Goal: Check status

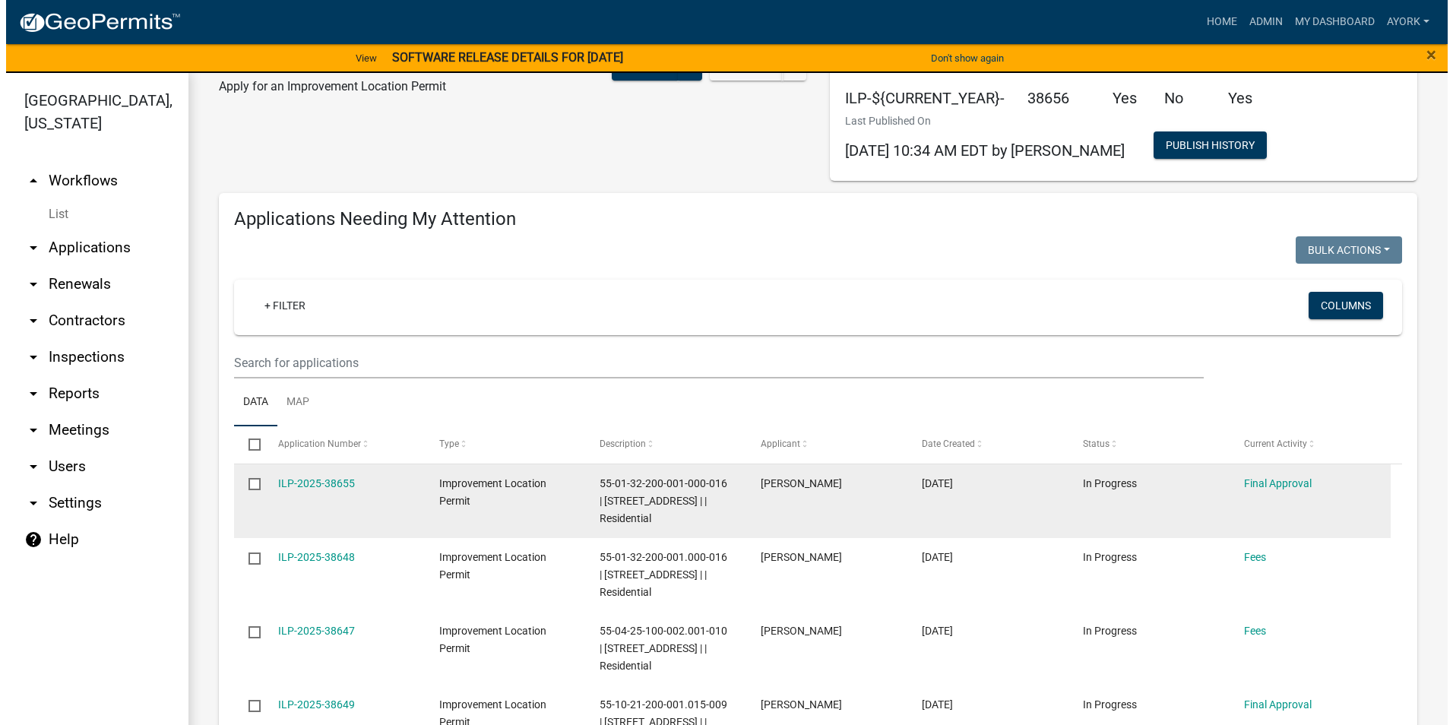
scroll to position [76, 0]
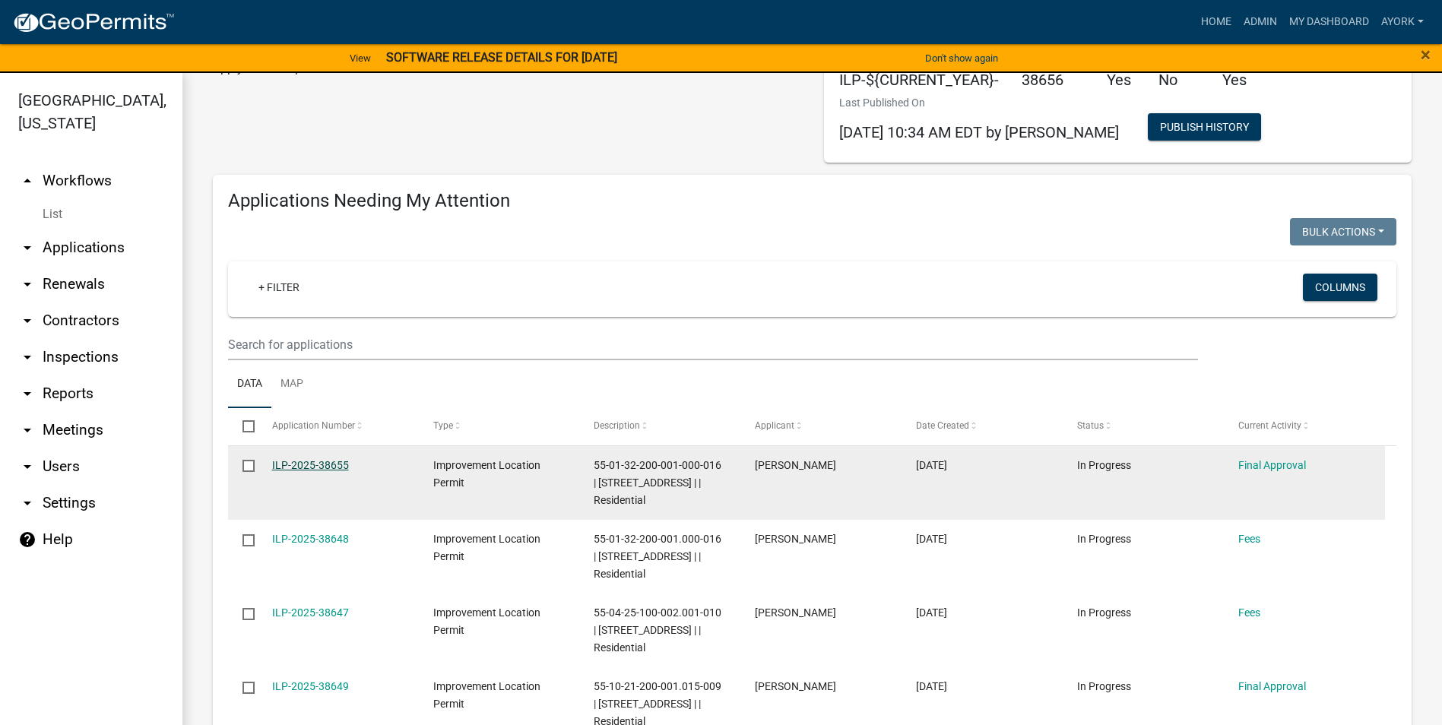
click at [325, 464] on link "ILP-2025-38655" at bounding box center [310, 465] width 77 height 12
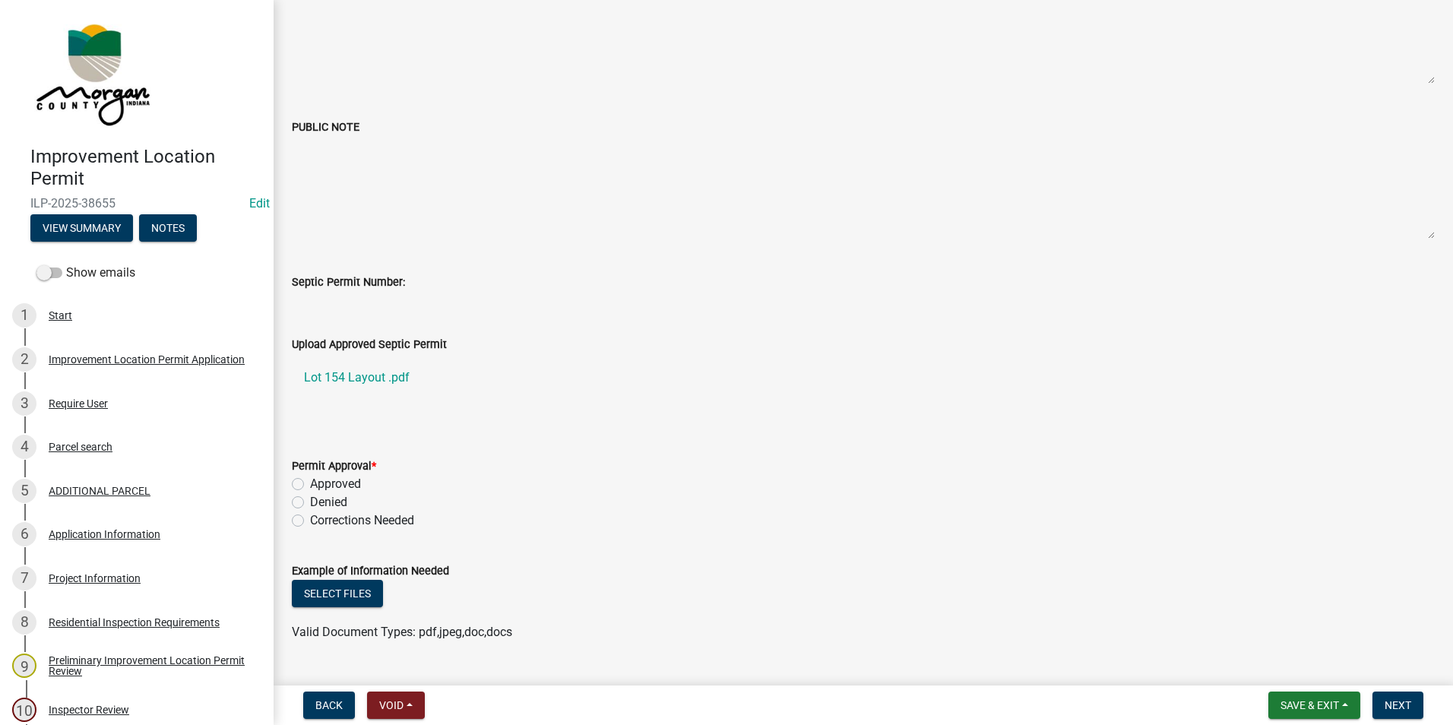
scroll to position [380, 0]
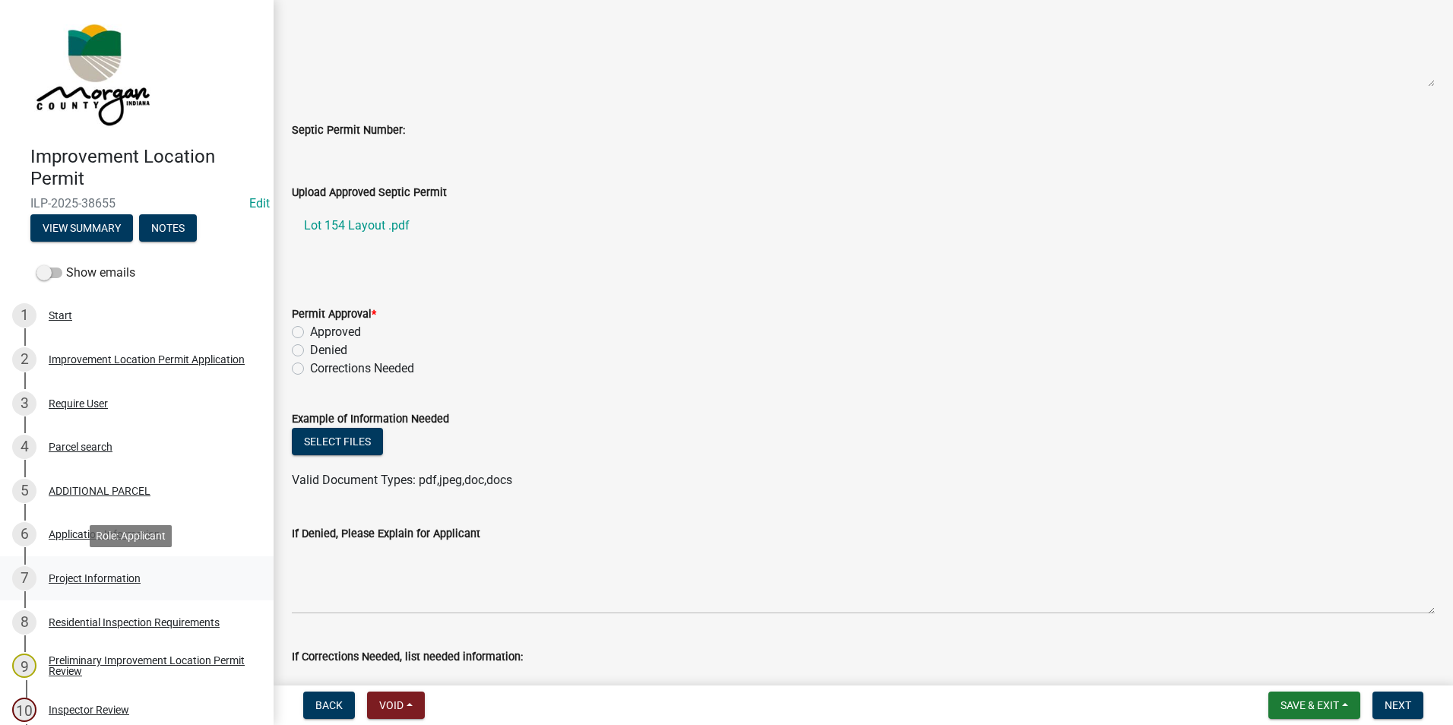
click at [115, 581] on div "Project Information" at bounding box center [95, 578] width 92 height 11
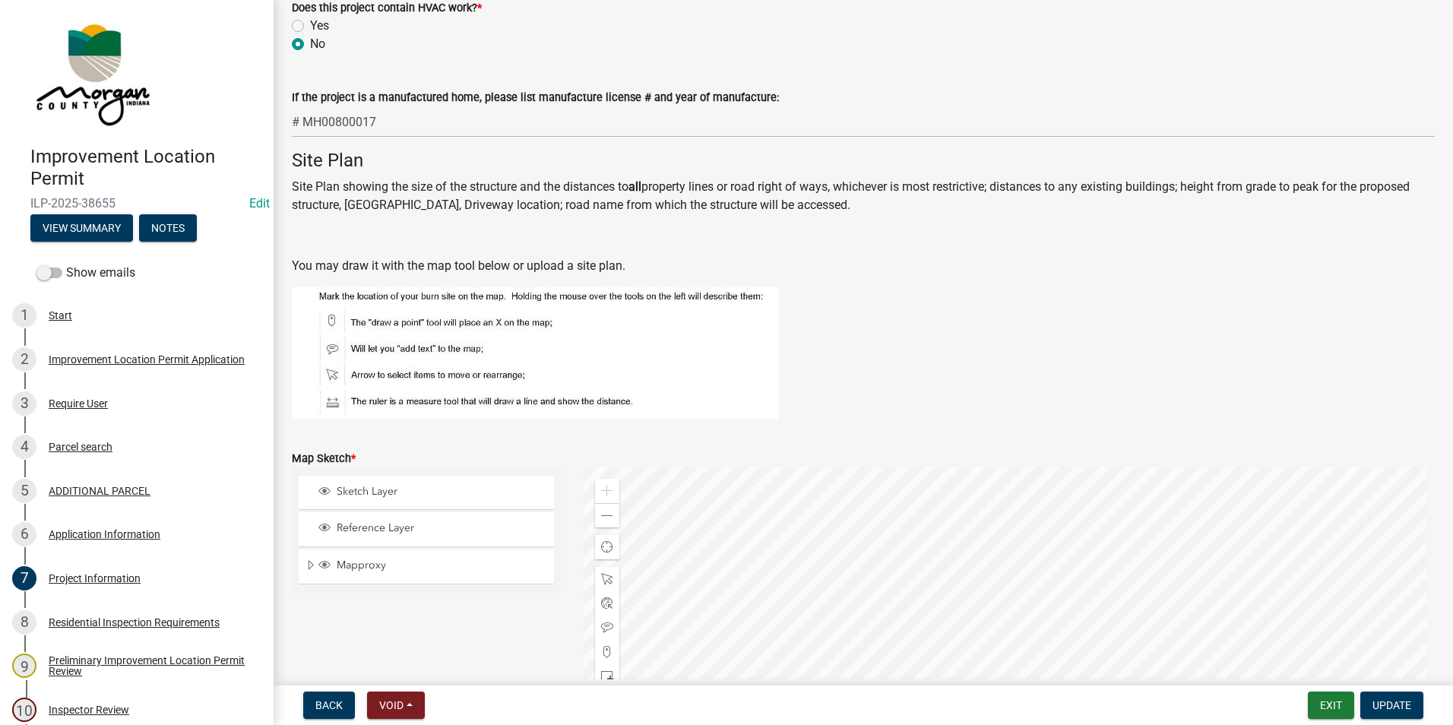
scroll to position [2958, 0]
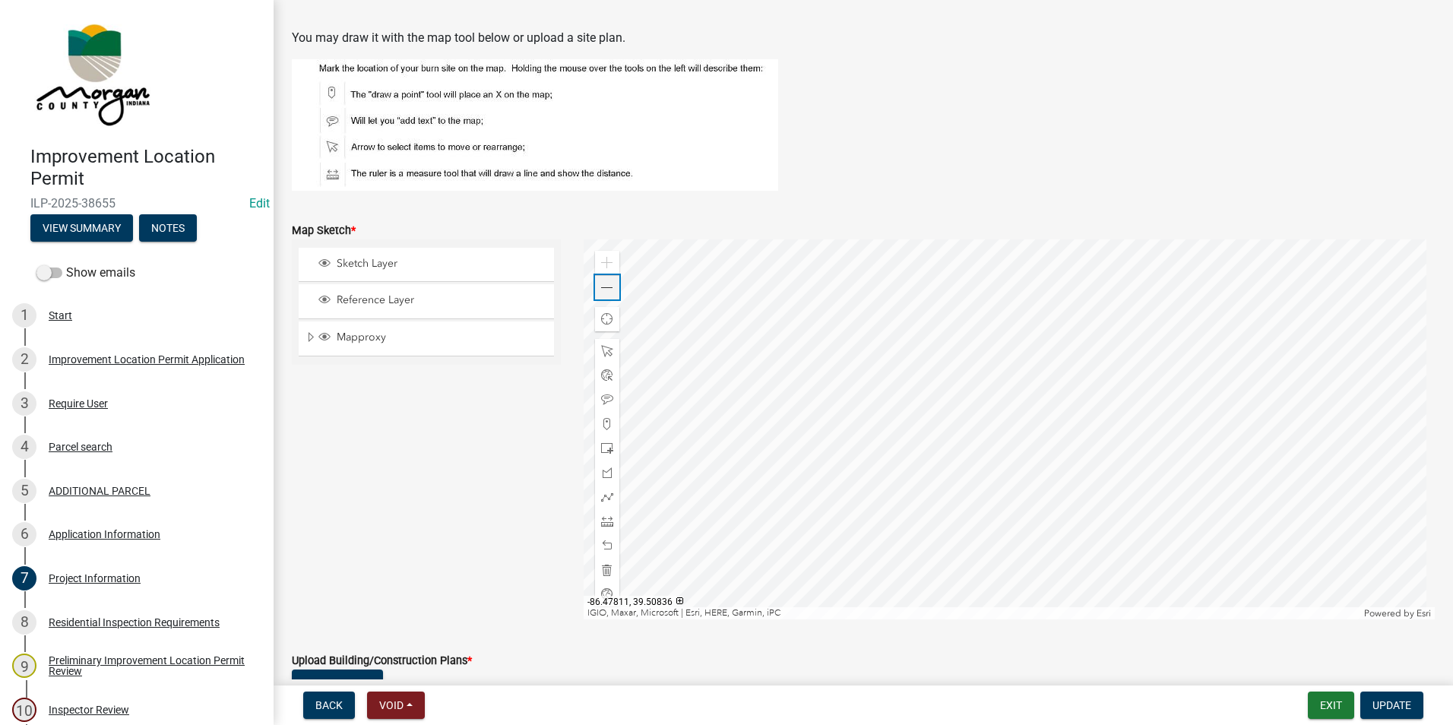
click at [606, 293] on span at bounding box center [607, 288] width 12 height 12
click at [606, 290] on span at bounding box center [607, 288] width 12 height 12
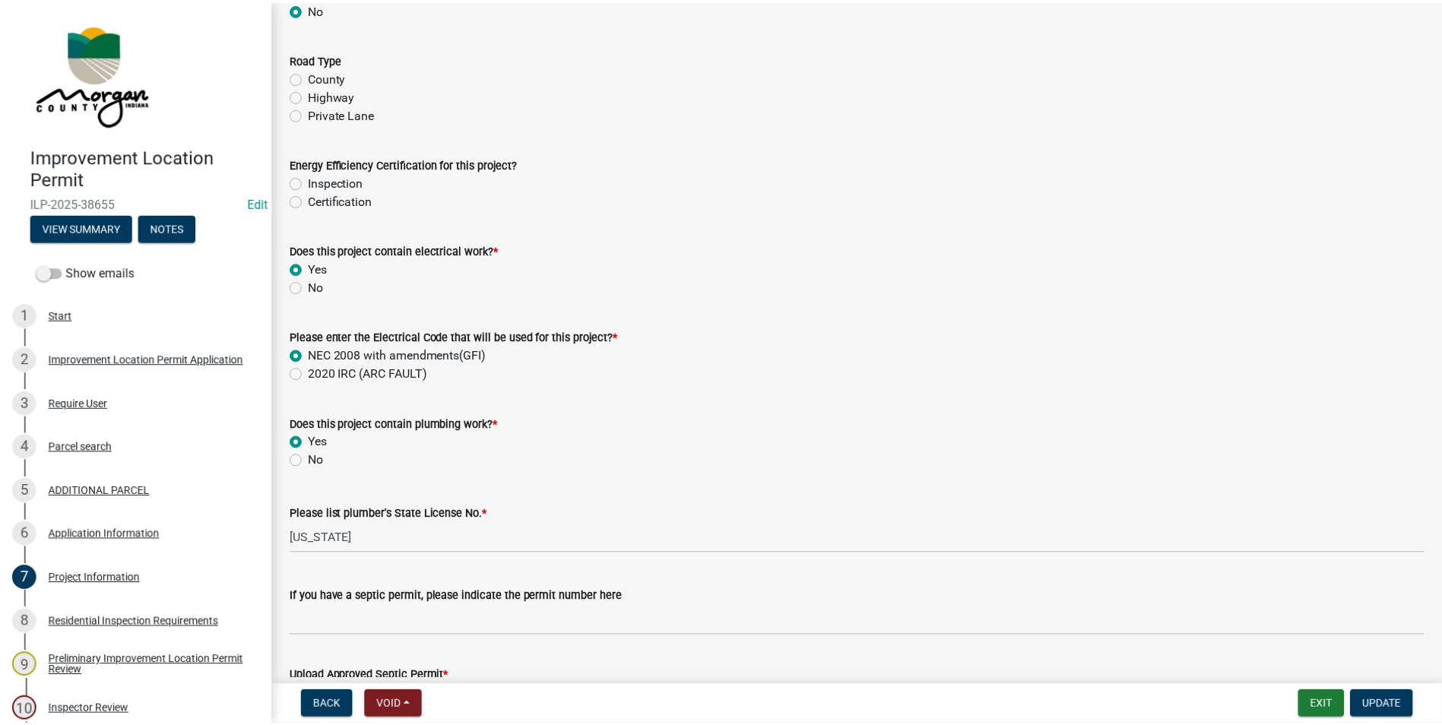
scroll to position [1514, 0]
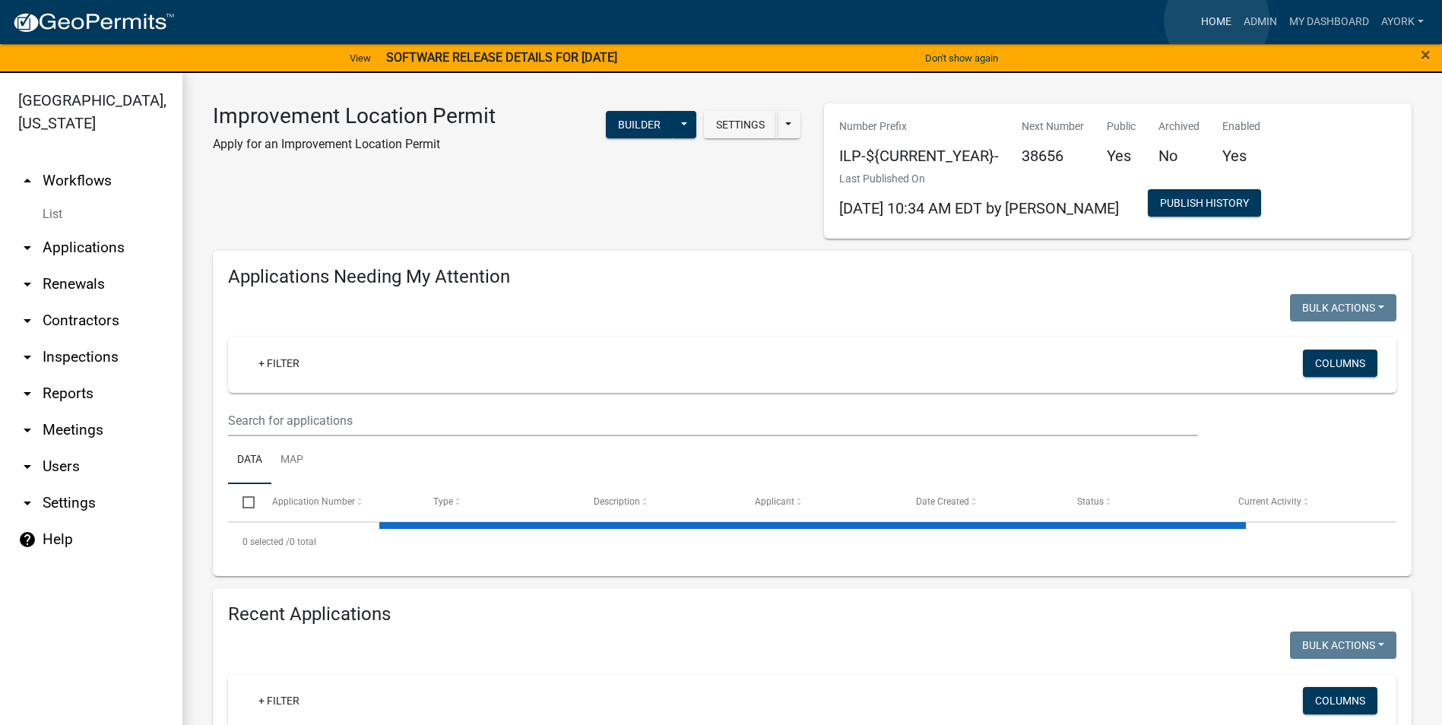
click at [1217, 21] on link "Home" at bounding box center [1216, 22] width 43 height 29
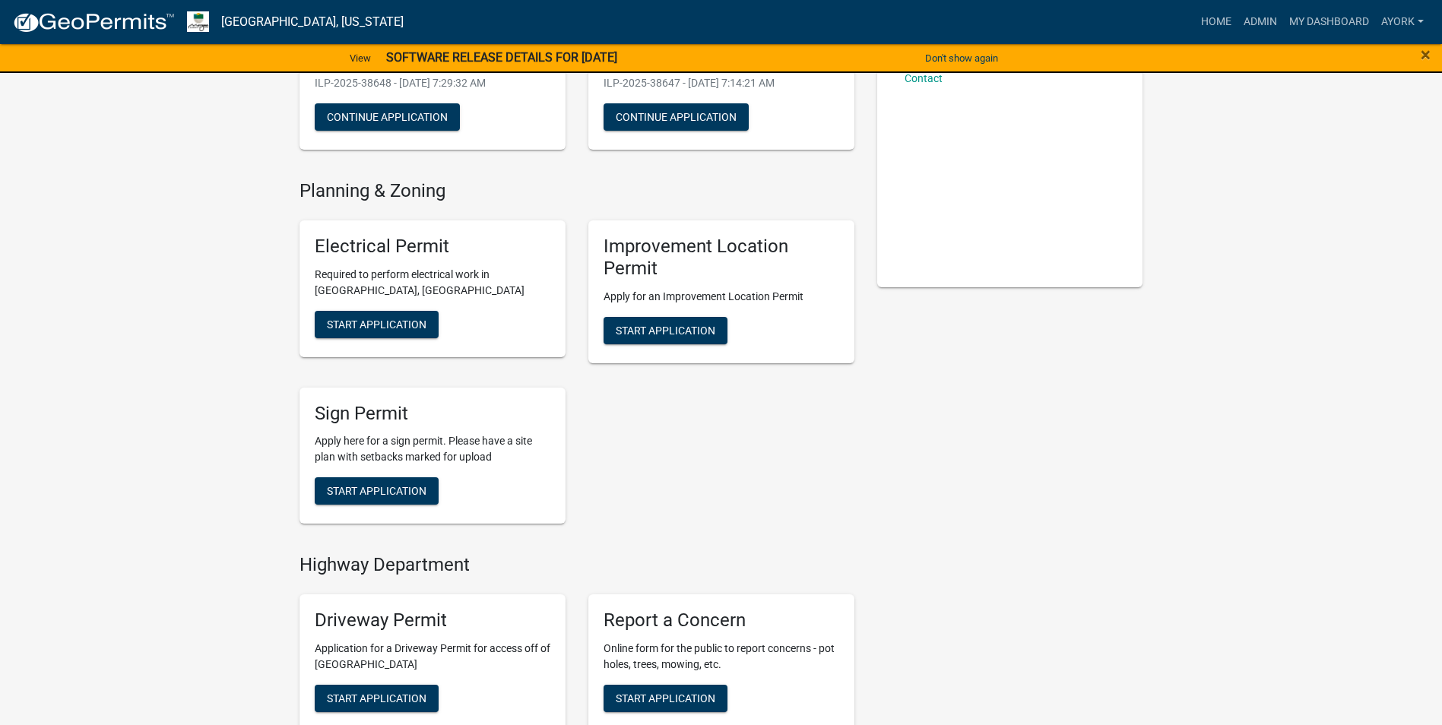
scroll to position [304, 0]
